Goal: Information Seeking & Learning: Find contact information

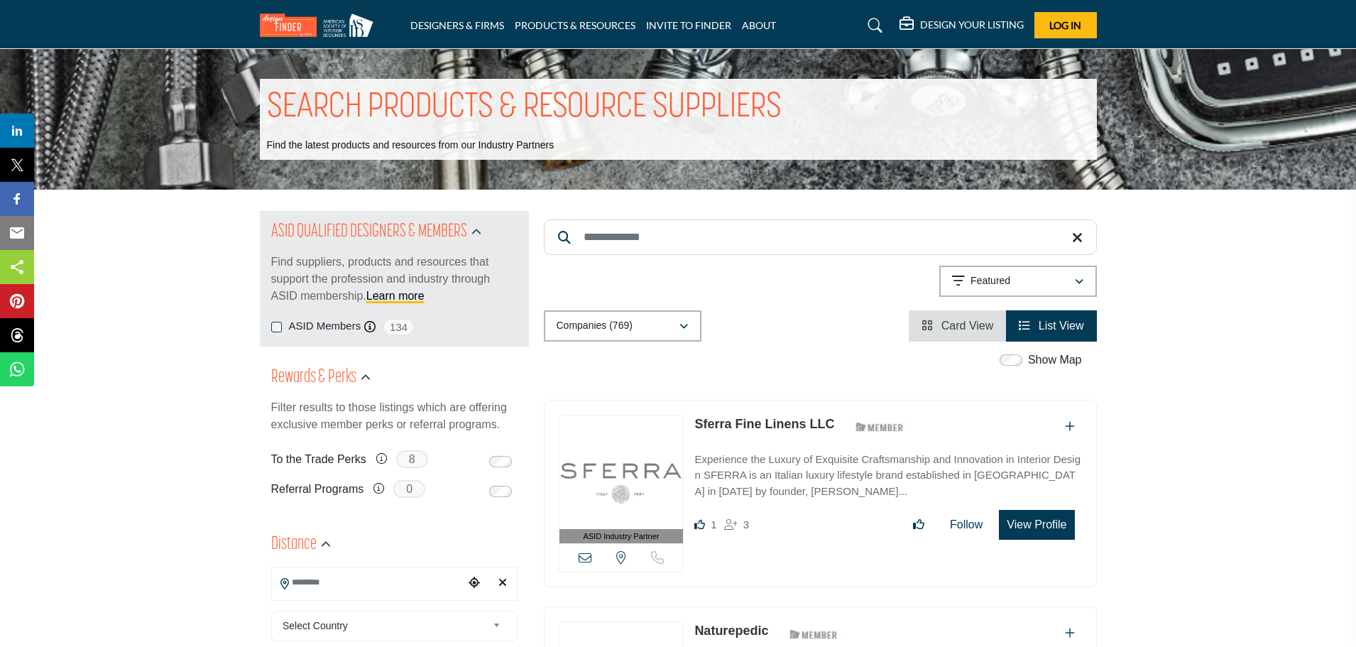
click at [637, 244] on input "Search Keyword" at bounding box center [820, 237] width 553 height 36
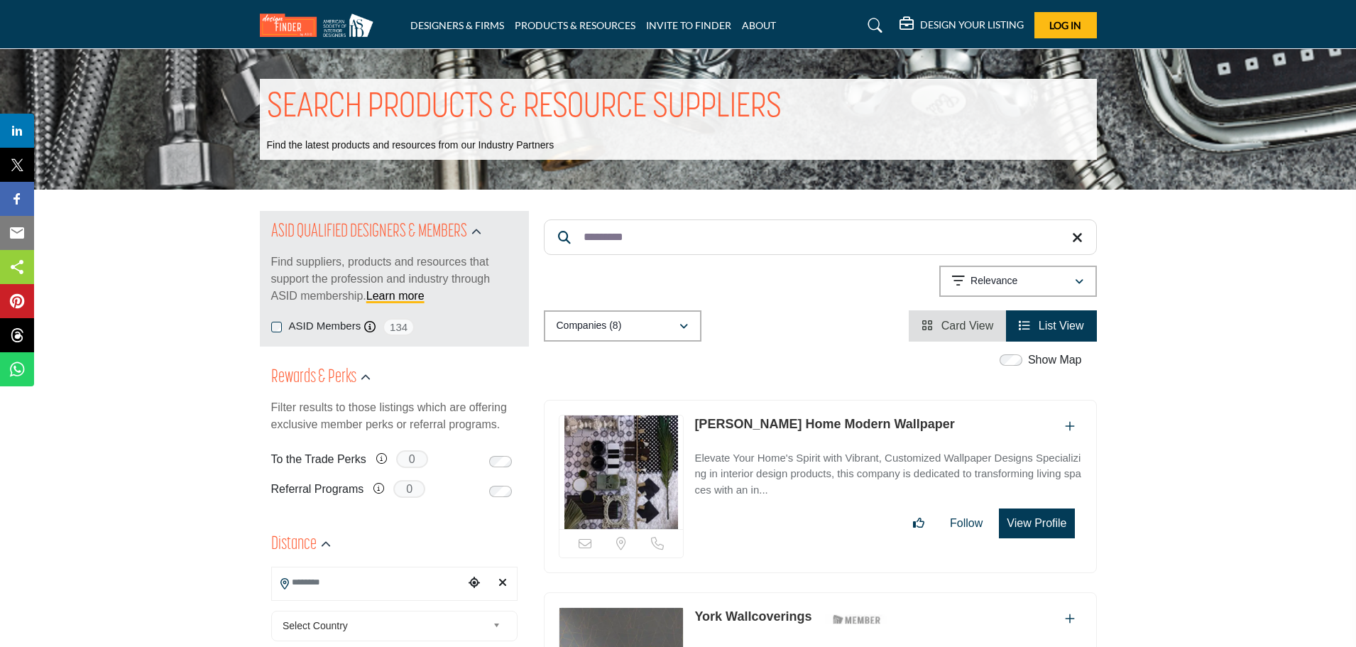
type input "*********"
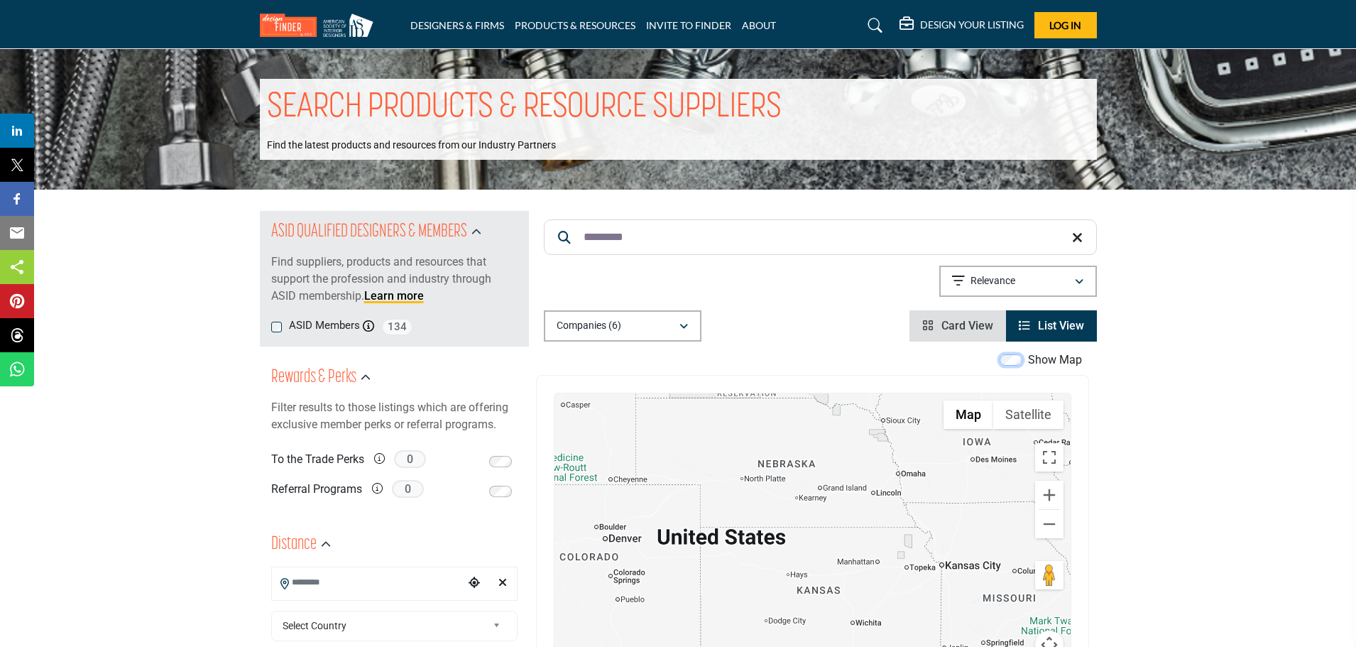
scroll to position [284, 0]
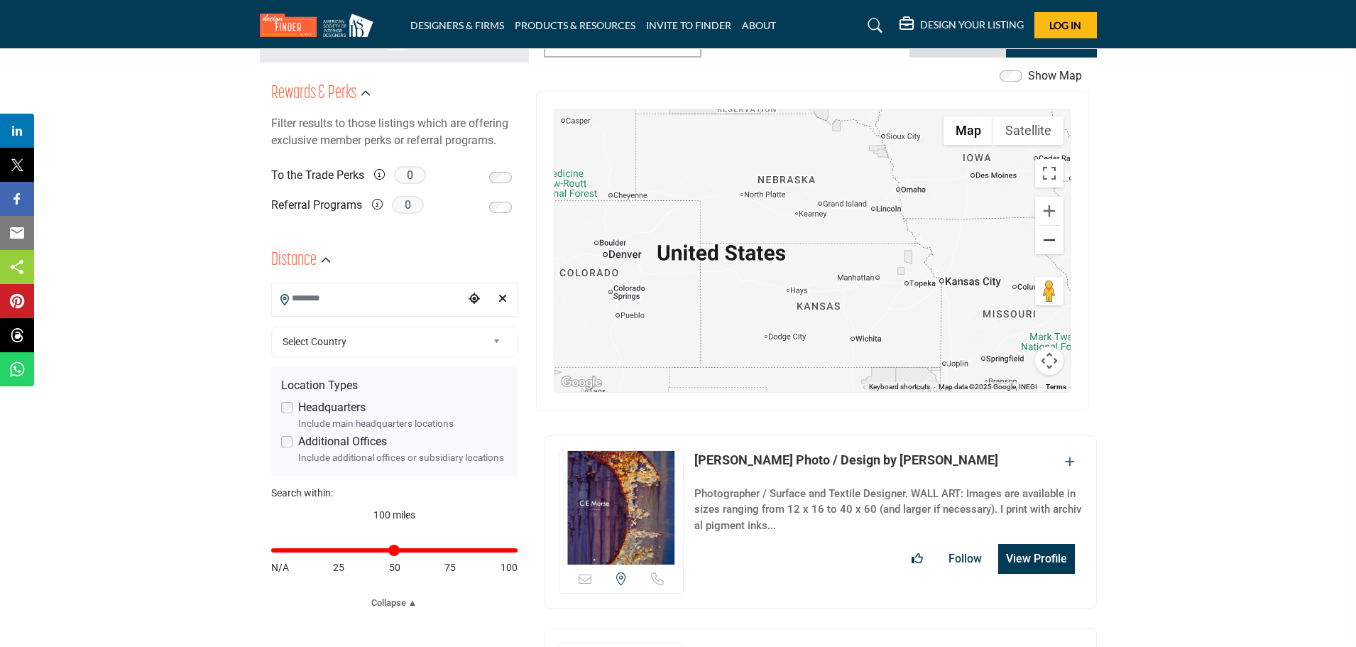
click at [1049, 239] on button "Zoom out" at bounding box center [1049, 240] width 28 height 28
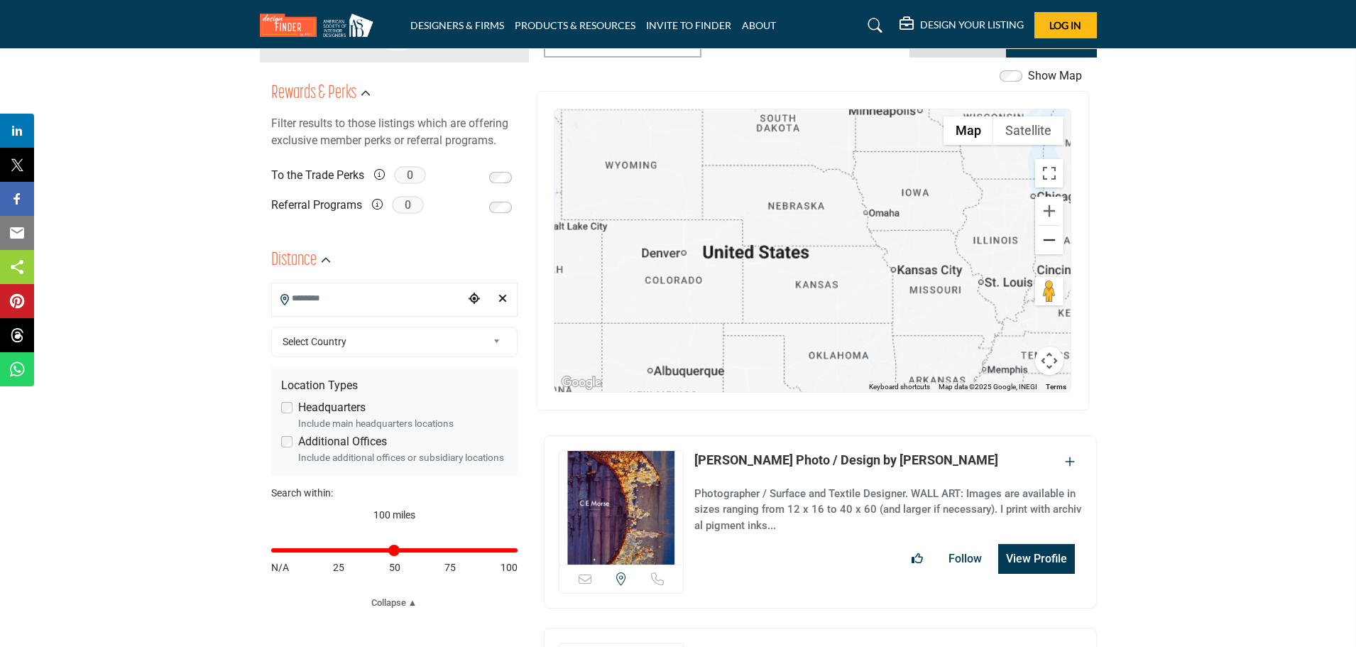
click at [1049, 239] on button "Zoom out" at bounding box center [1049, 240] width 28 height 28
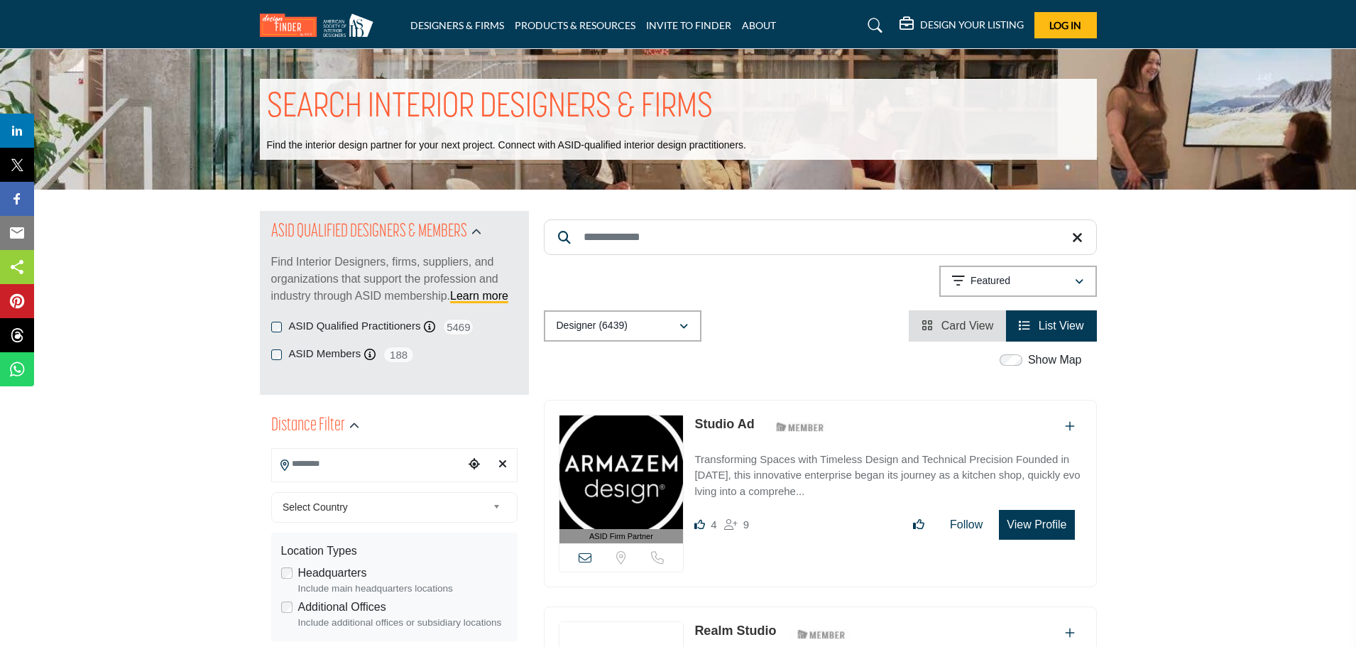
scroll to position [142, 0]
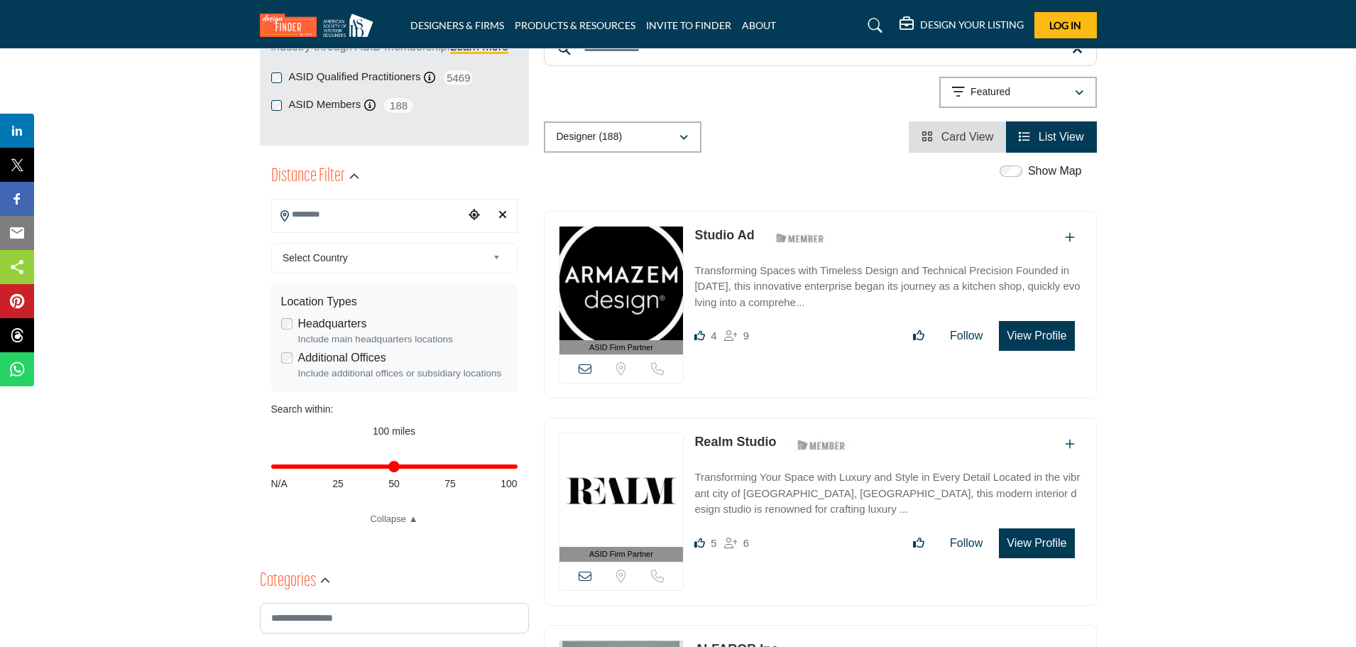
scroll to position [284, 0]
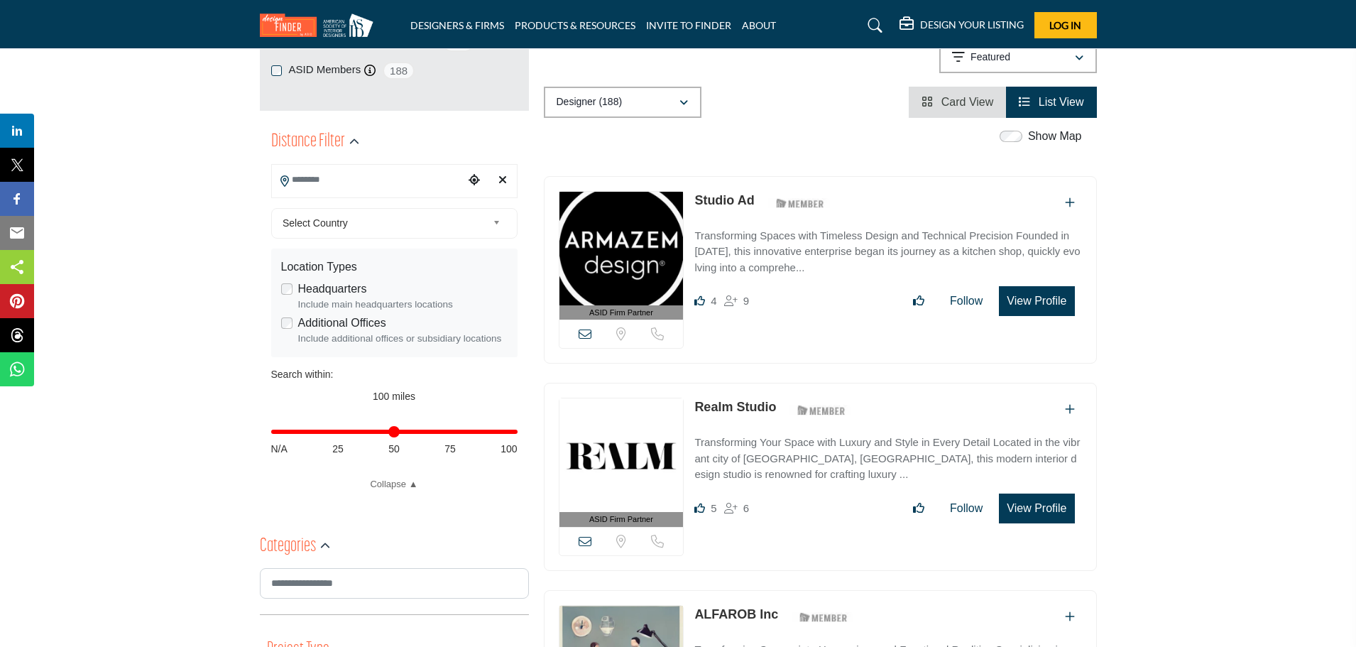
click at [371, 188] on input "Search Location" at bounding box center [368, 180] width 192 height 28
click at [347, 207] on div at bounding box center [394, 205] width 245 height 21
click at [346, 190] on input "Search Location" at bounding box center [368, 180] width 192 height 28
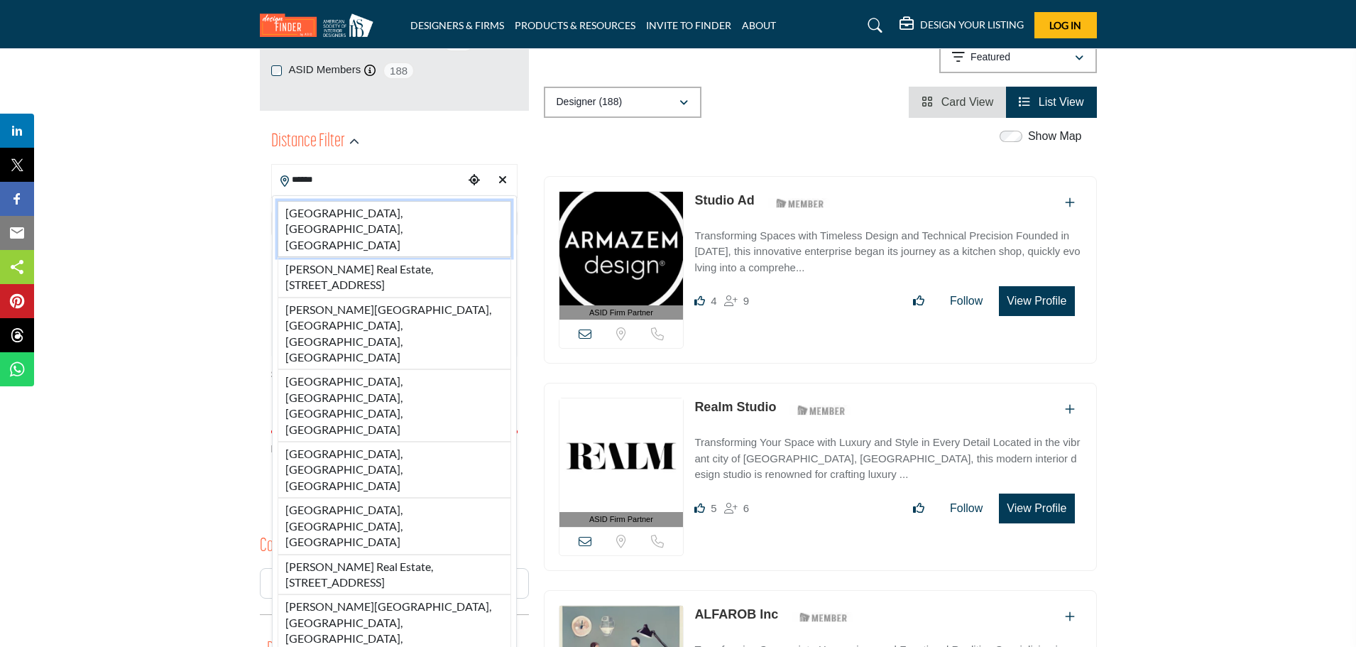
click at [350, 208] on li "Austin, TX, USA" at bounding box center [395, 229] width 234 height 56
type input "**********"
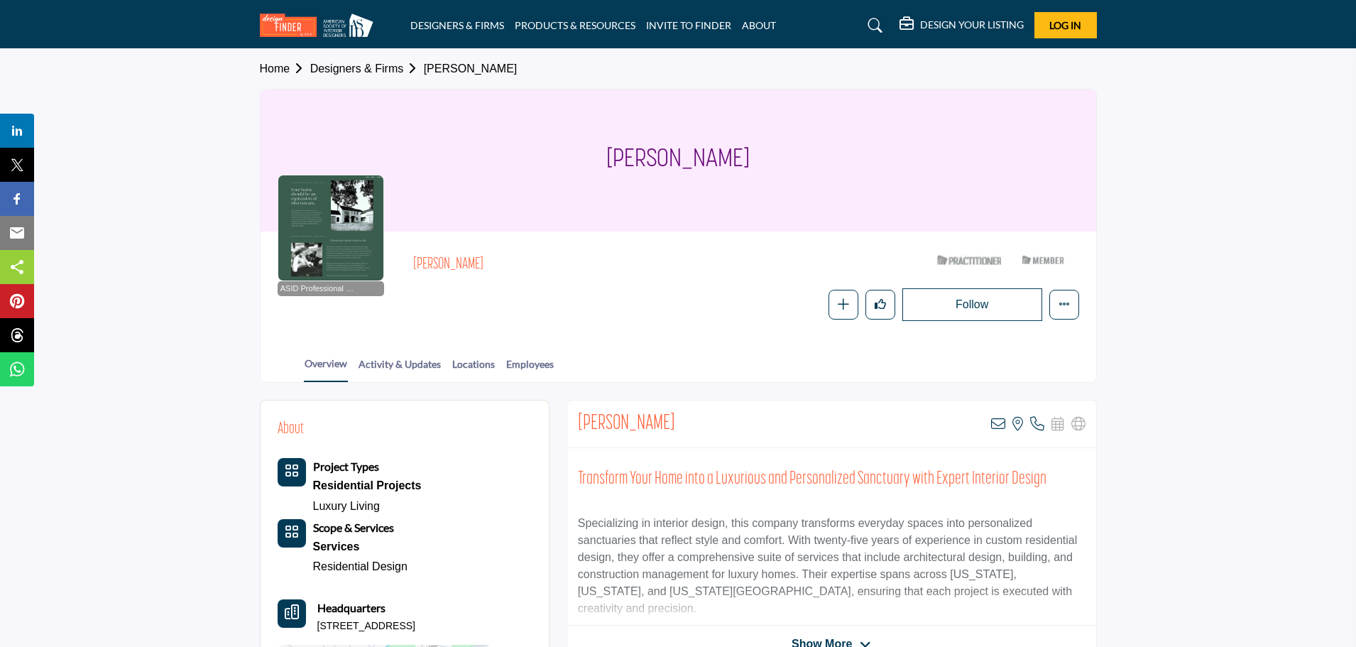
scroll to position [142, 0]
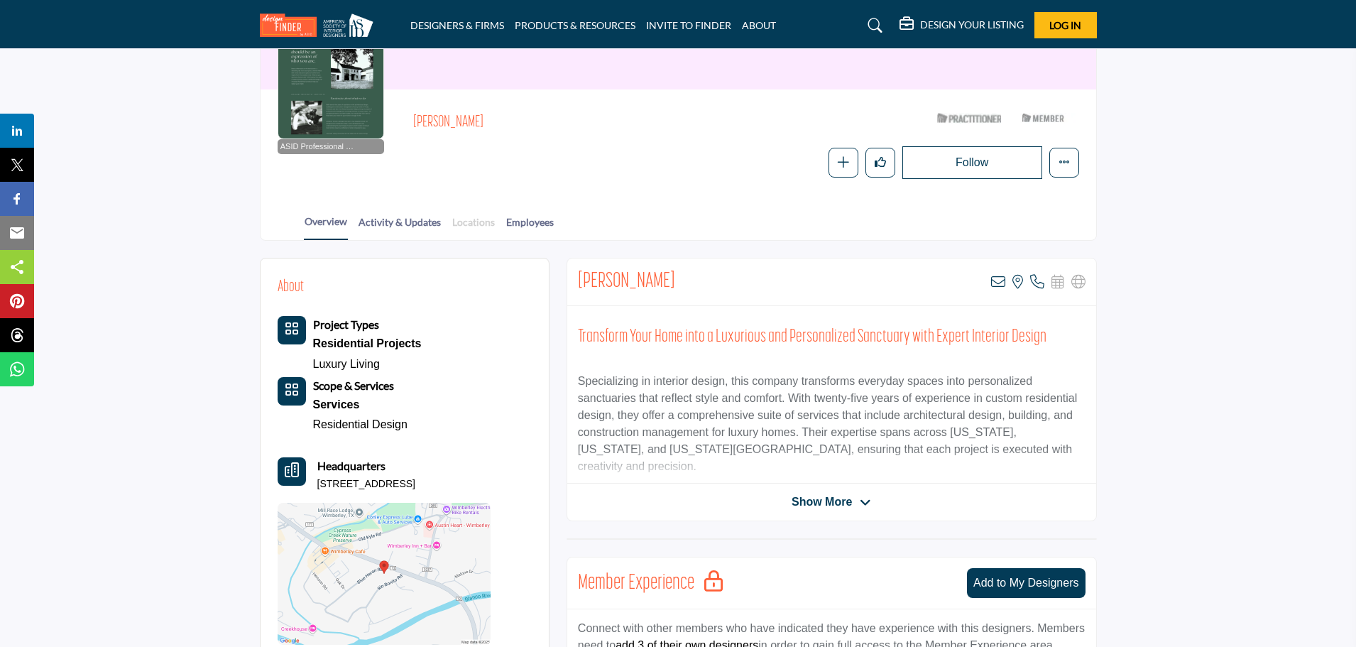
click at [482, 224] on link "Locations" at bounding box center [474, 226] width 44 height 25
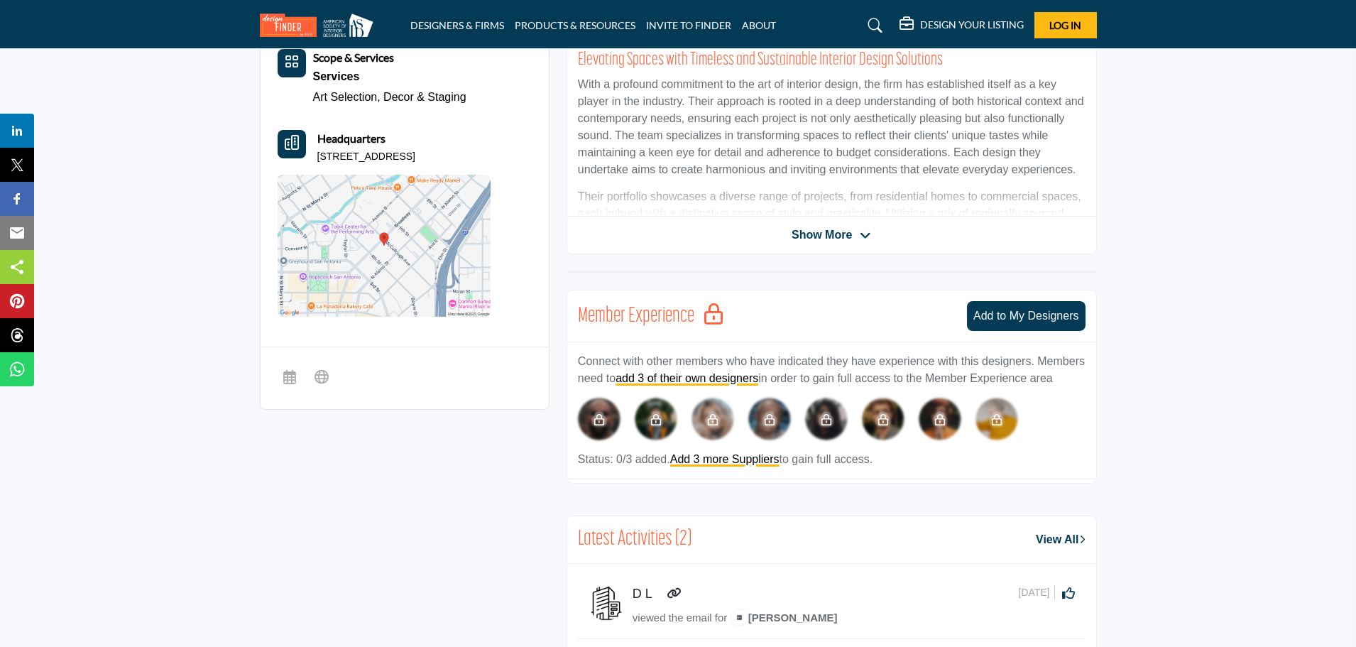
scroll to position [426, 0]
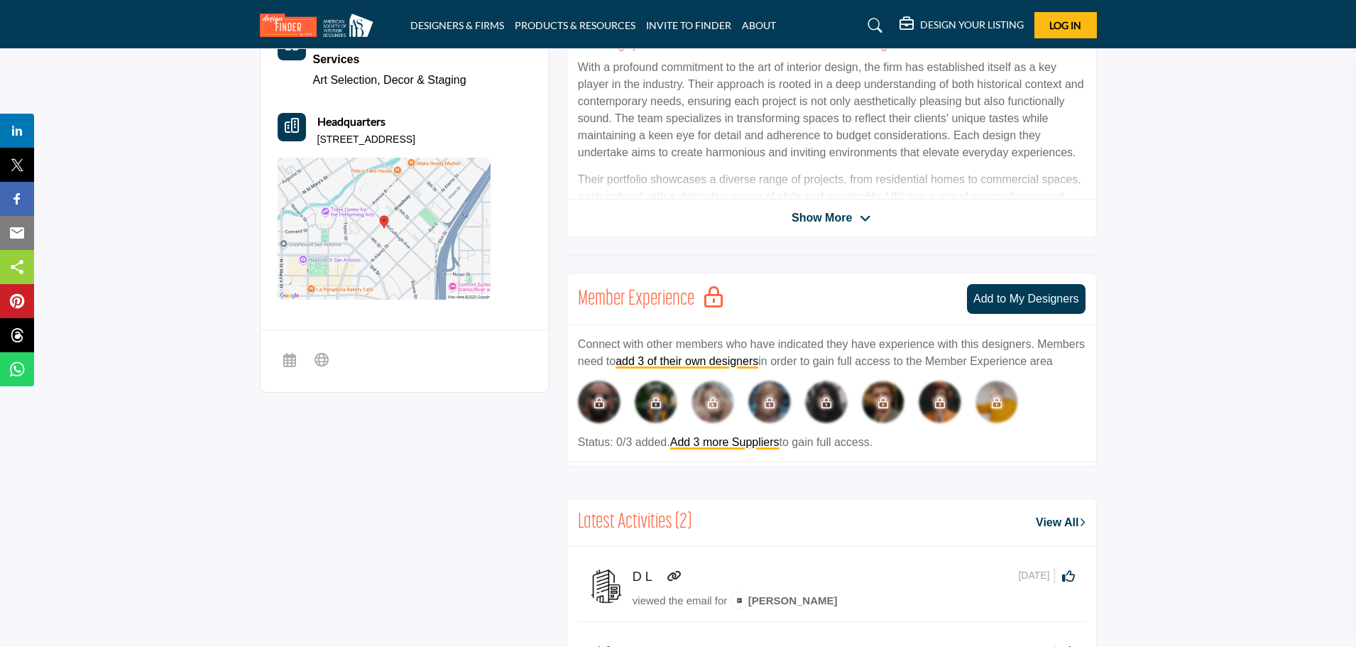
click at [831, 212] on span "Show More" at bounding box center [822, 218] width 60 height 17
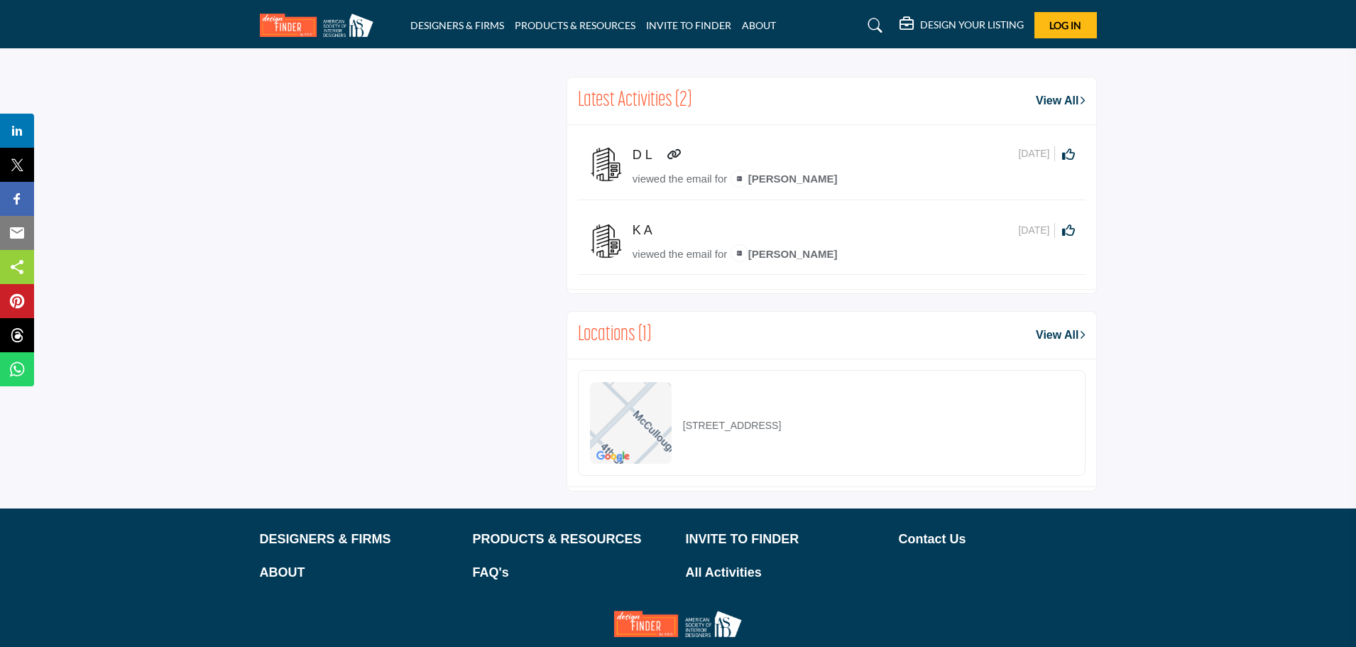
scroll to position [994, 0]
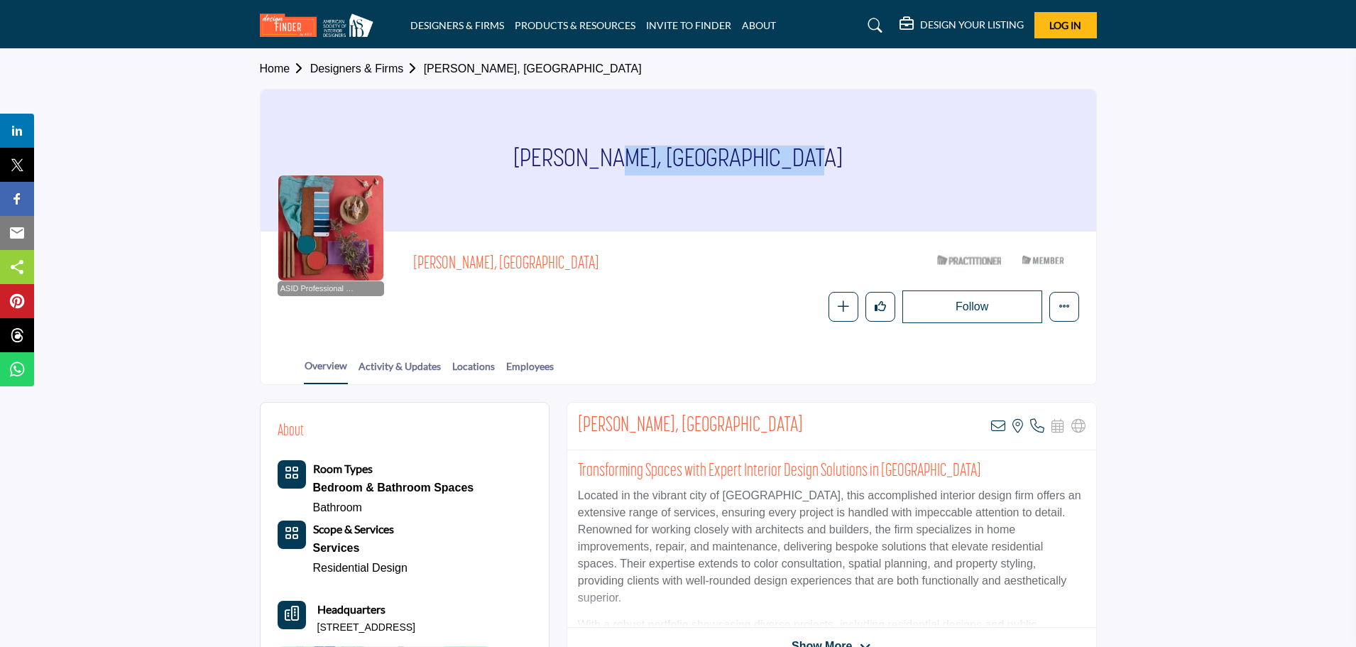
drag, startPoint x: 587, startPoint y: 157, endPoint x: 778, endPoint y: 156, distance: 191.0
click at [778, 156] on div "[PERSON_NAME], [GEOGRAPHIC_DATA]" at bounding box center [679, 160] width 836 height 142
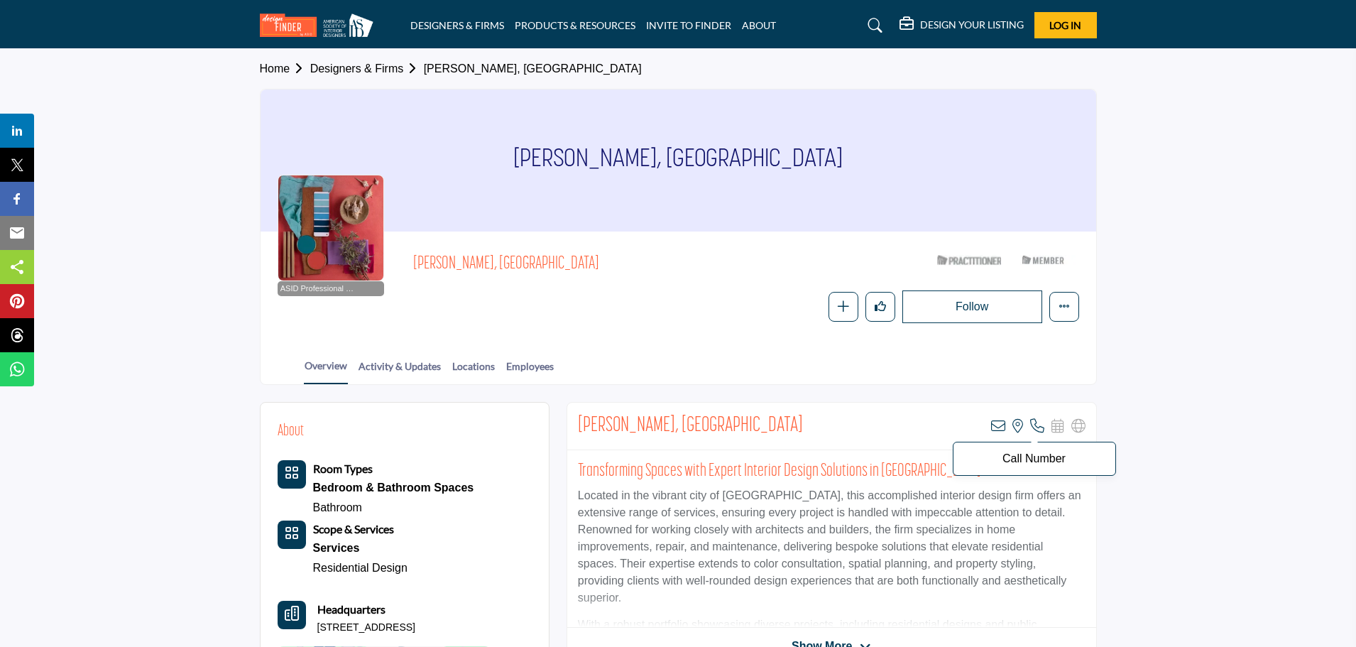
click at [1040, 425] on icon at bounding box center [1037, 426] width 14 height 14
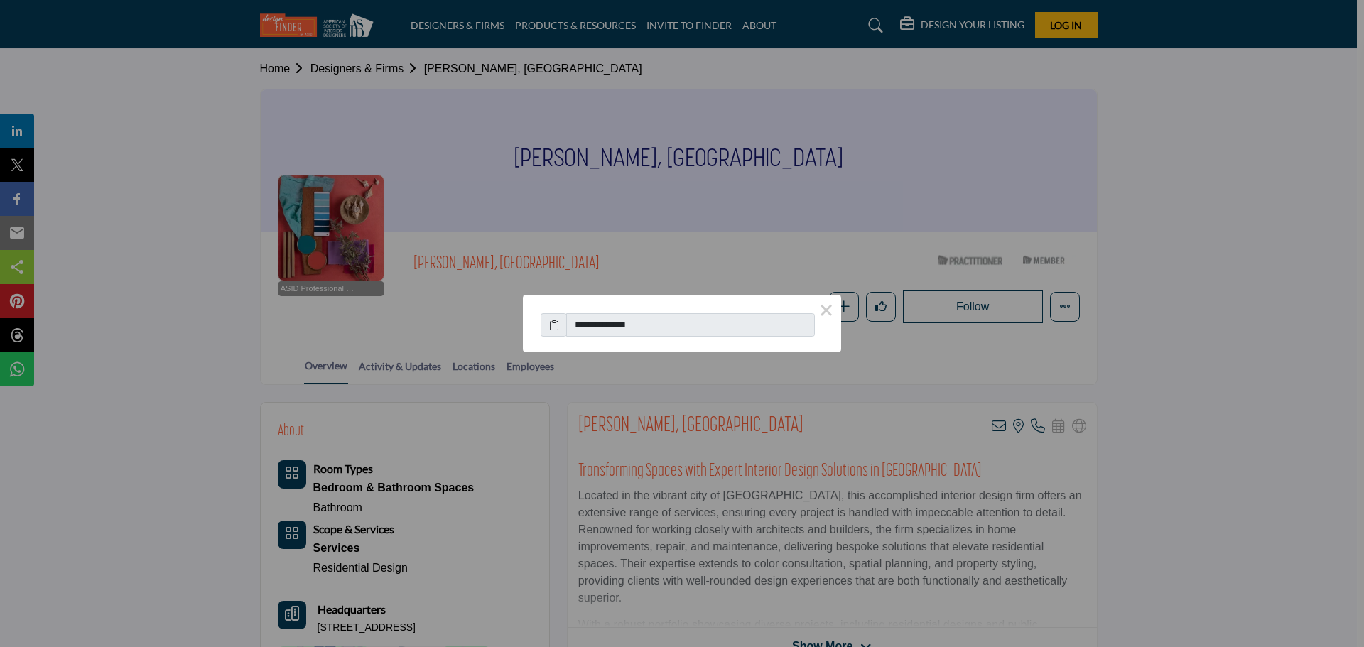
click at [1114, 425] on div "**********" at bounding box center [682, 323] width 1364 height 647
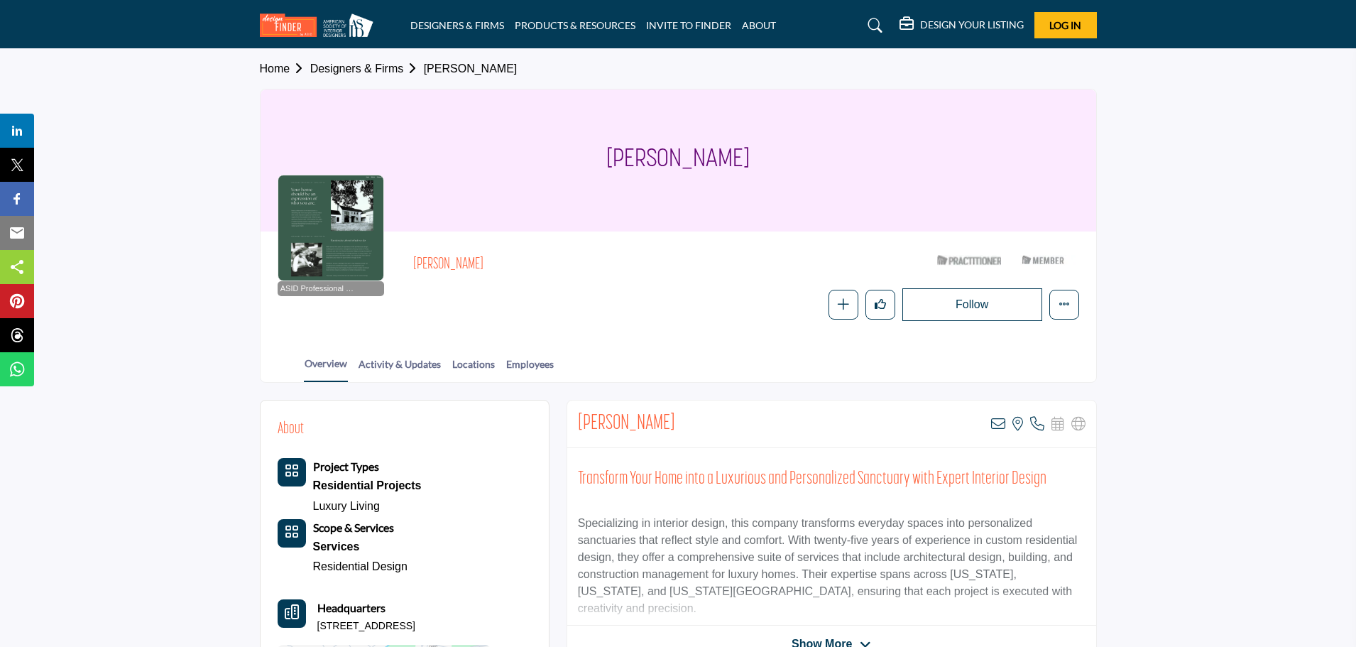
drag, startPoint x: 591, startPoint y: 157, endPoint x: 776, endPoint y: 162, distance: 184.7
click at [783, 165] on div "Alexander Ridgway" at bounding box center [679, 160] width 836 height 142
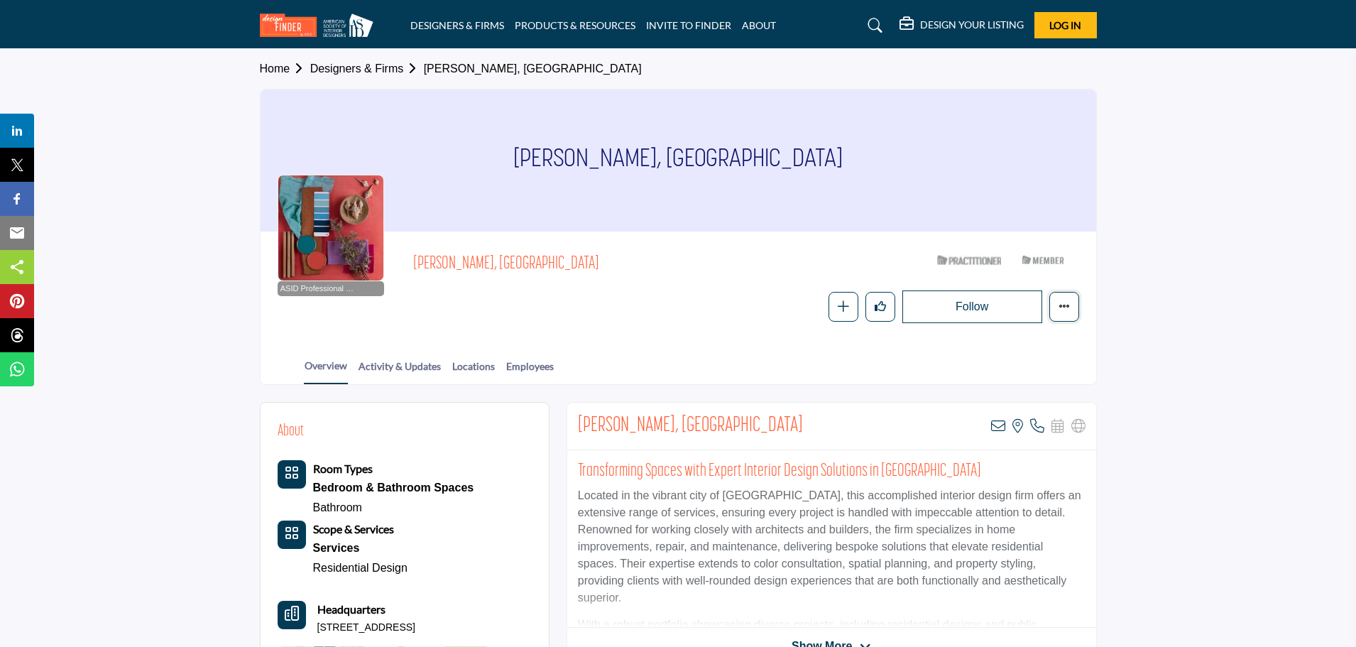
click at [1070, 312] on button "More details" at bounding box center [1065, 307] width 30 height 30
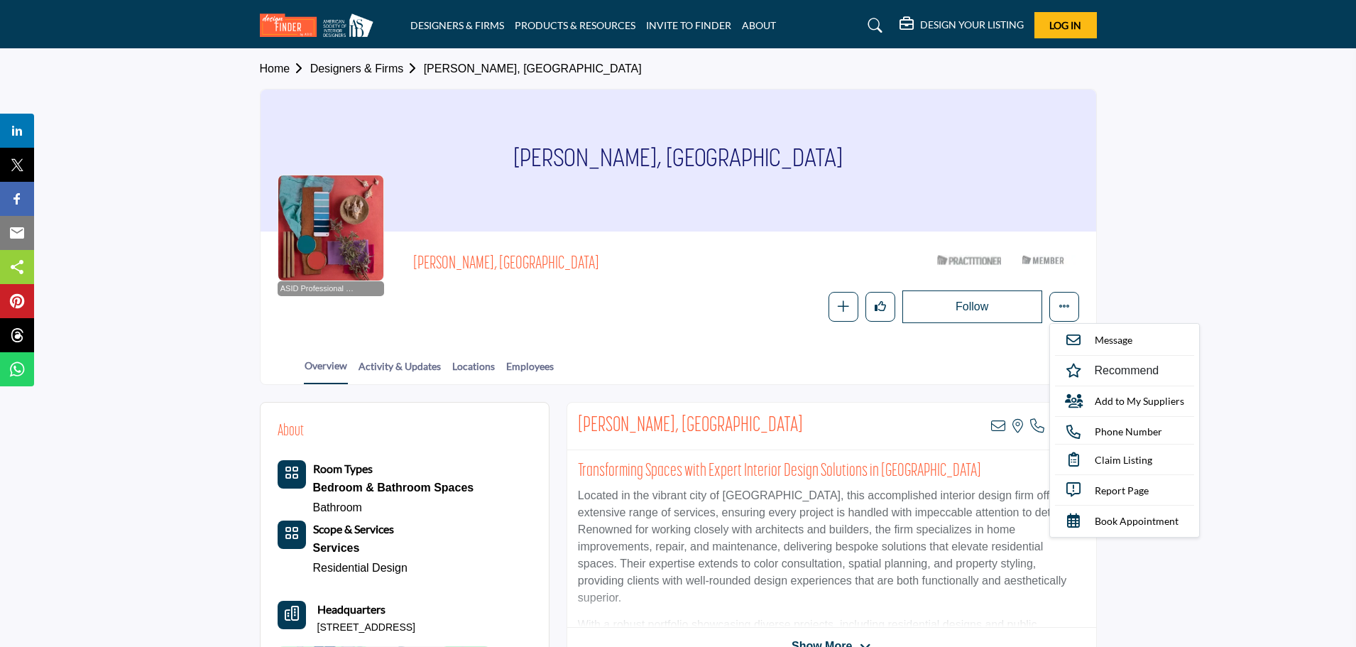
click at [1179, 275] on section "Home Designers & Firms Marsha Whitton, ASID Marsha Whitton, ASID ASID Professio…" at bounding box center [678, 217] width 1356 height 336
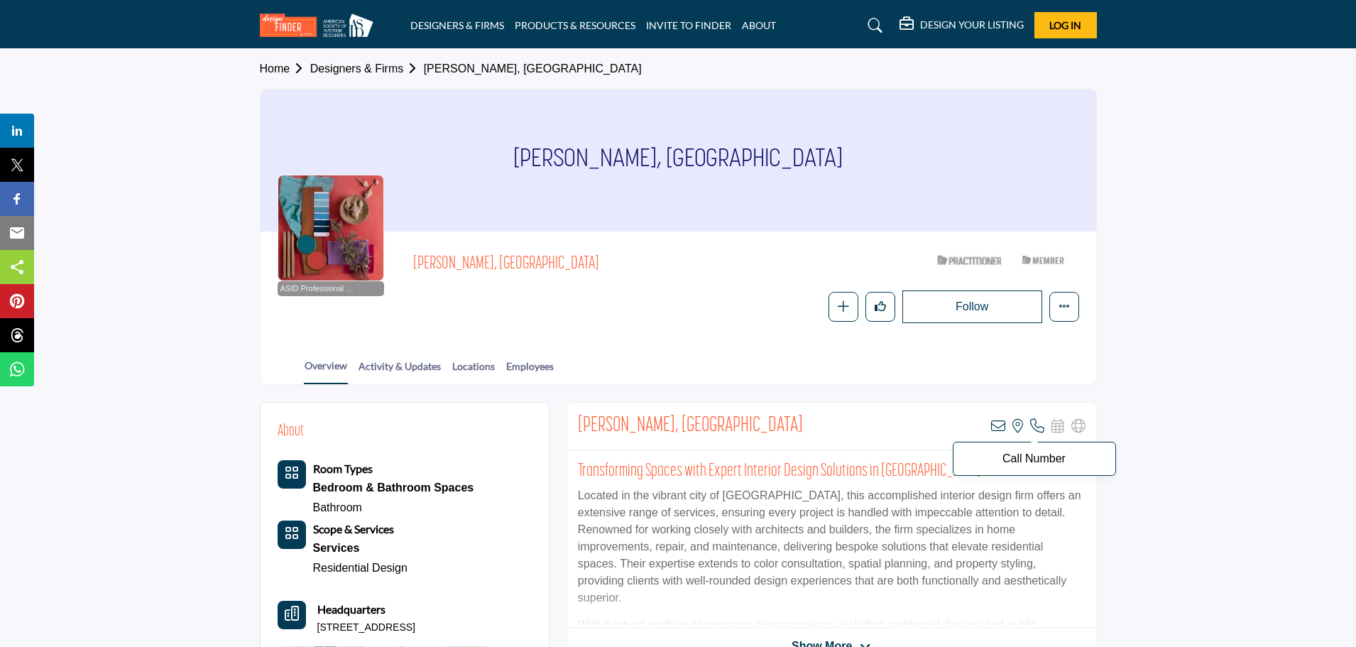
click at [1038, 426] on icon at bounding box center [1037, 426] width 14 height 14
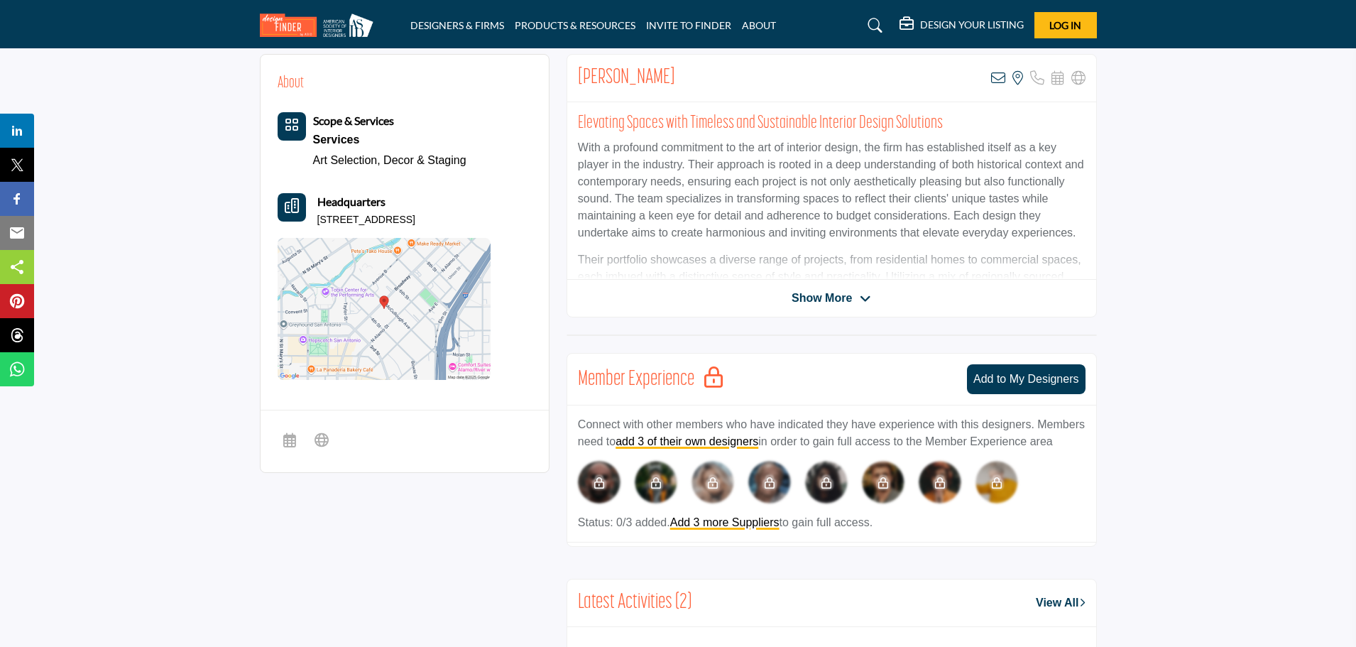
scroll to position [426, 0]
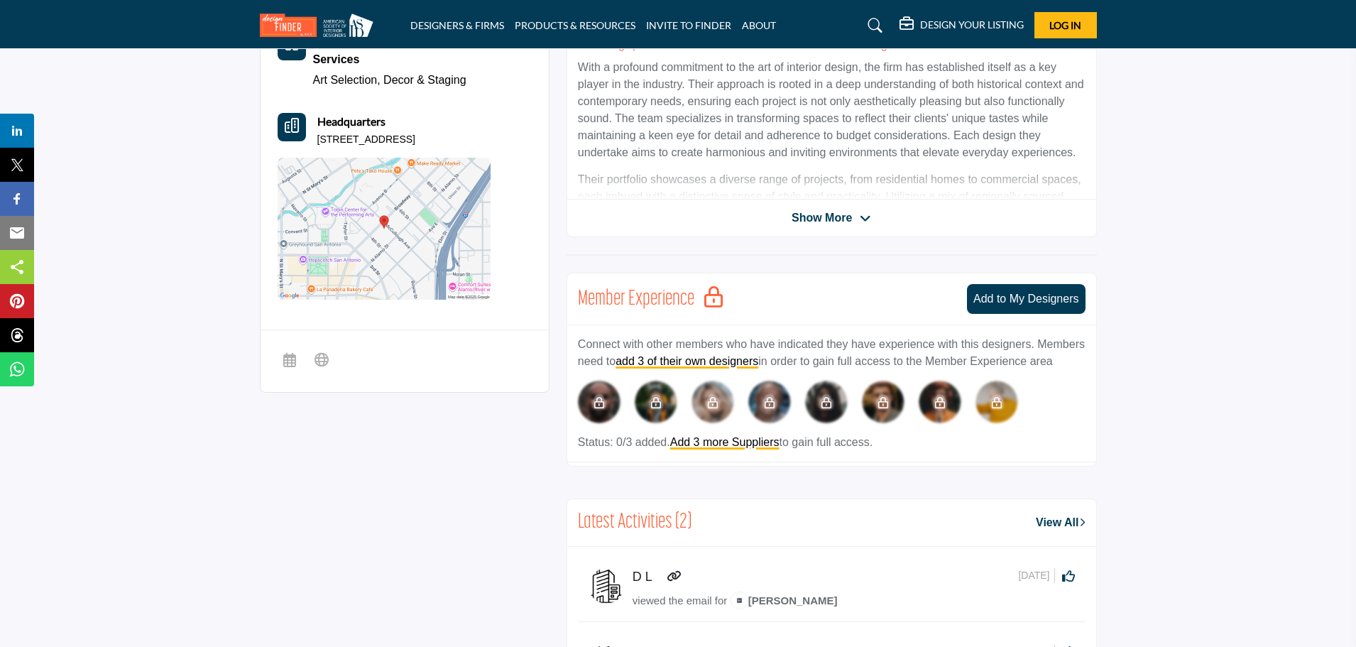
click at [832, 216] on span "Show More" at bounding box center [822, 218] width 60 height 17
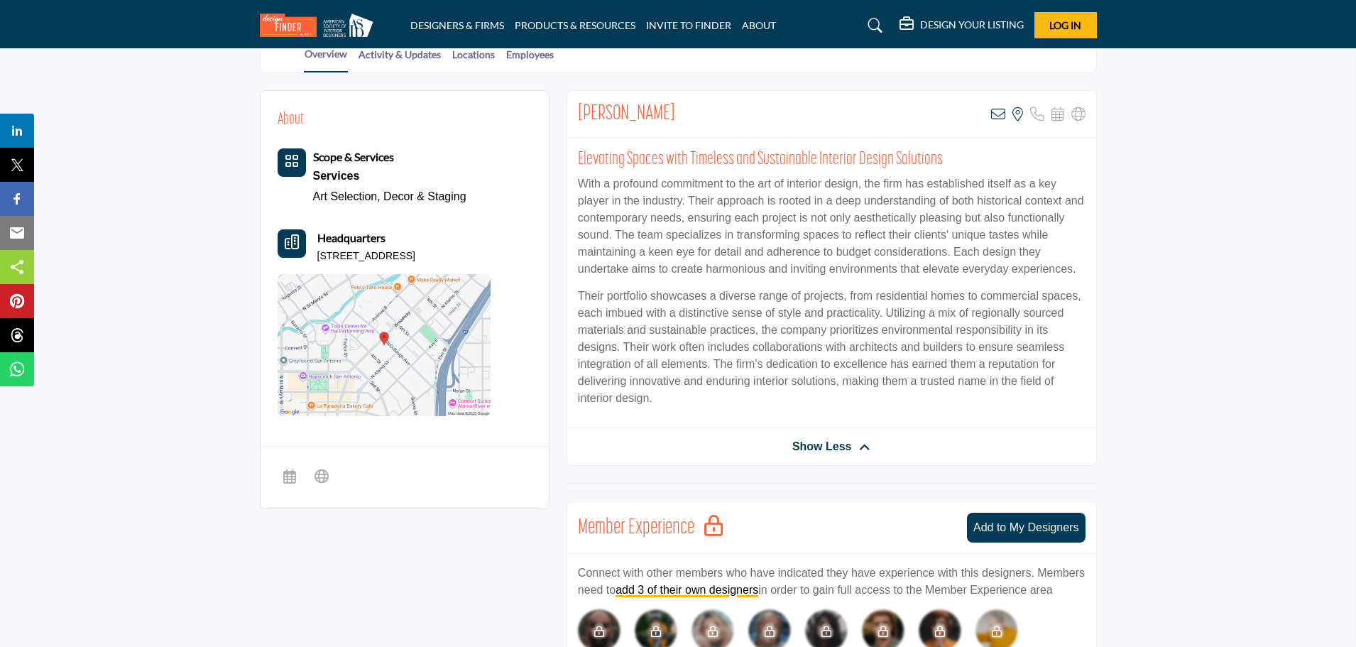
scroll to position [0, 0]
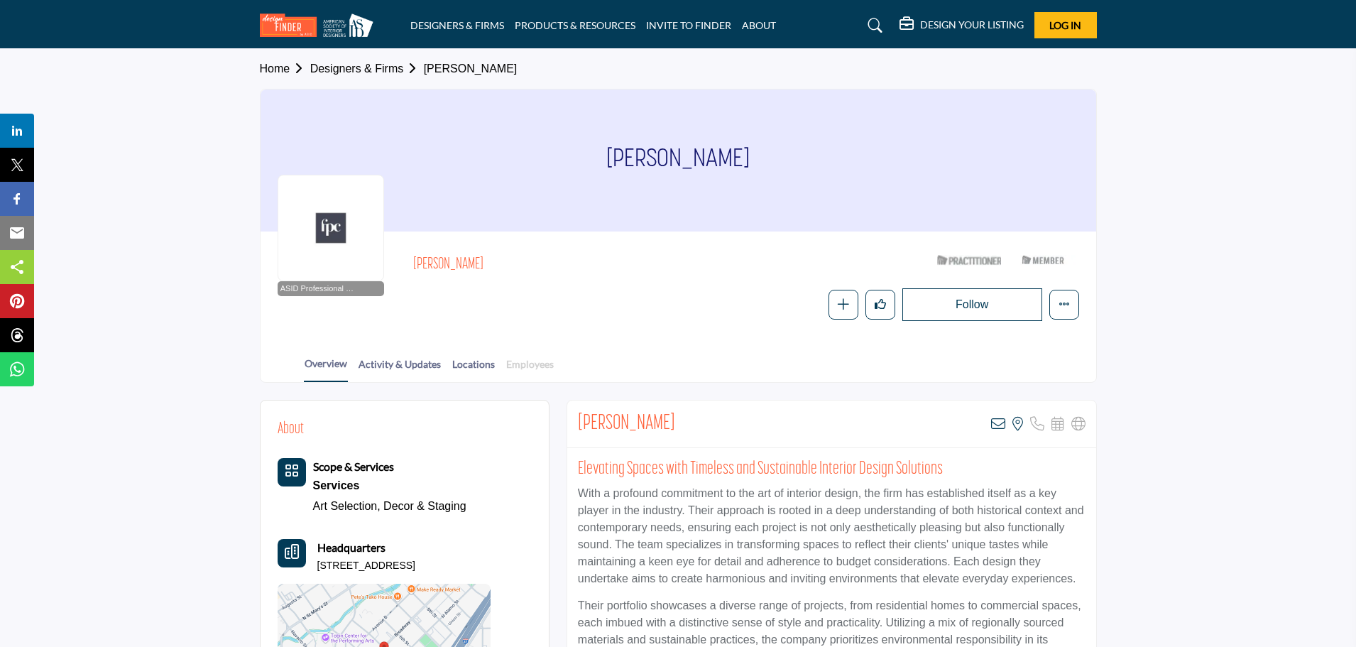
drag, startPoint x: 538, startPoint y: 367, endPoint x: 546, endPoint y: 368, distance: 7.8
click at [538, 367] on link "Employees" at bounding box center [530, 369] width 49 height 25
